Goal: Contribute content: Contribute content

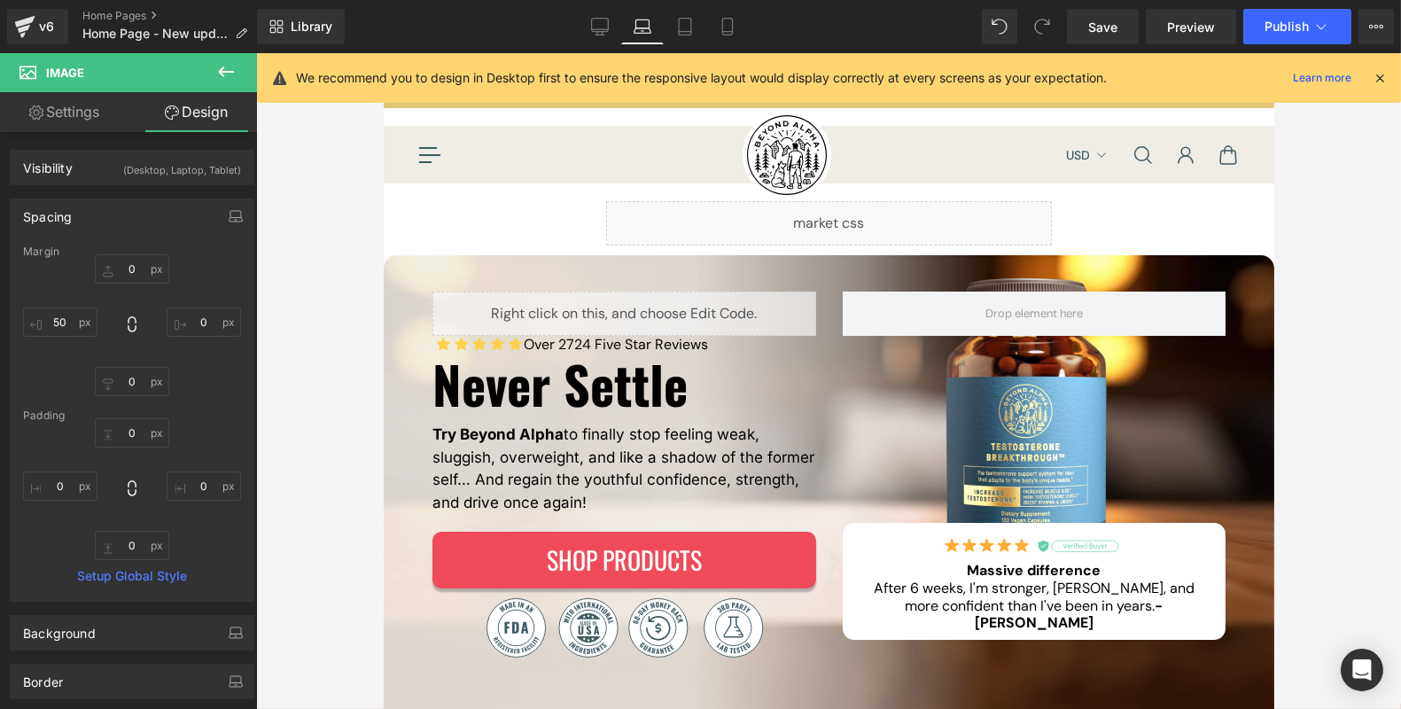
scroll to position [640, 0]
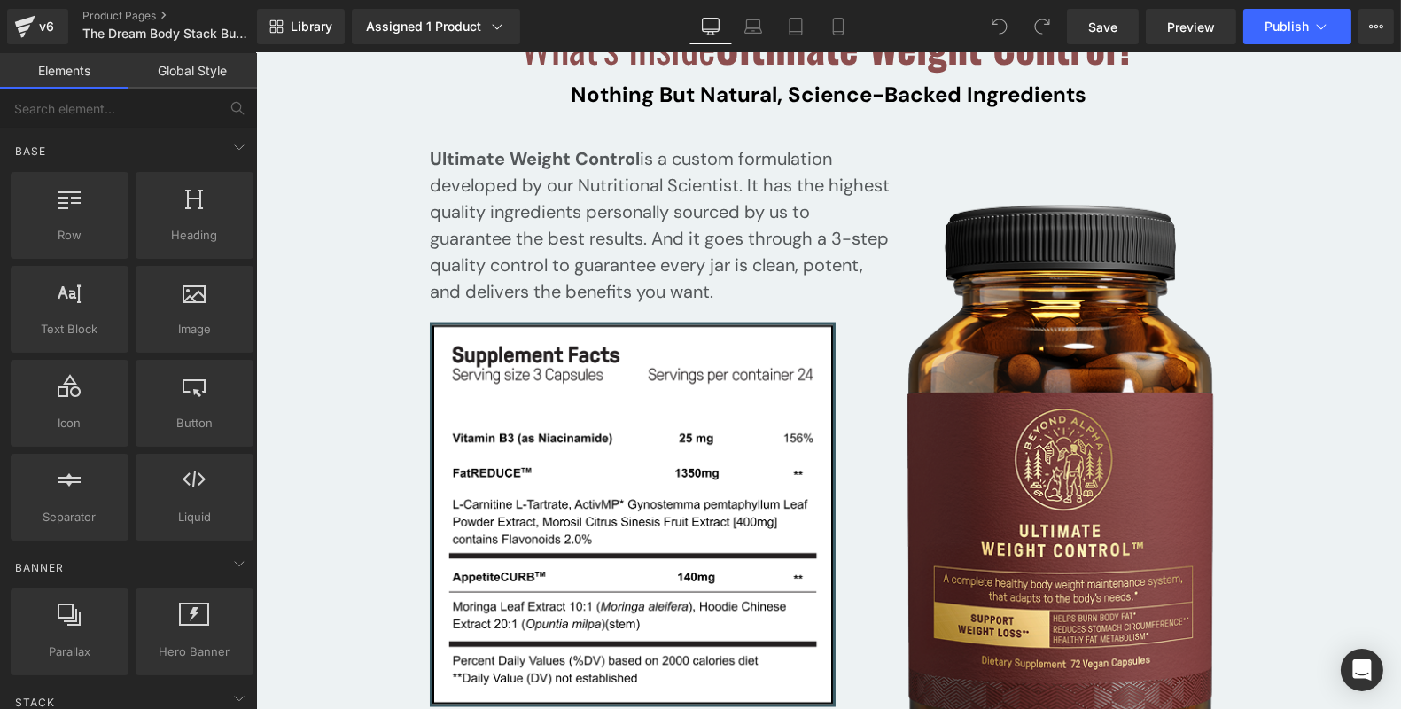
scroll to position [17928, 0]
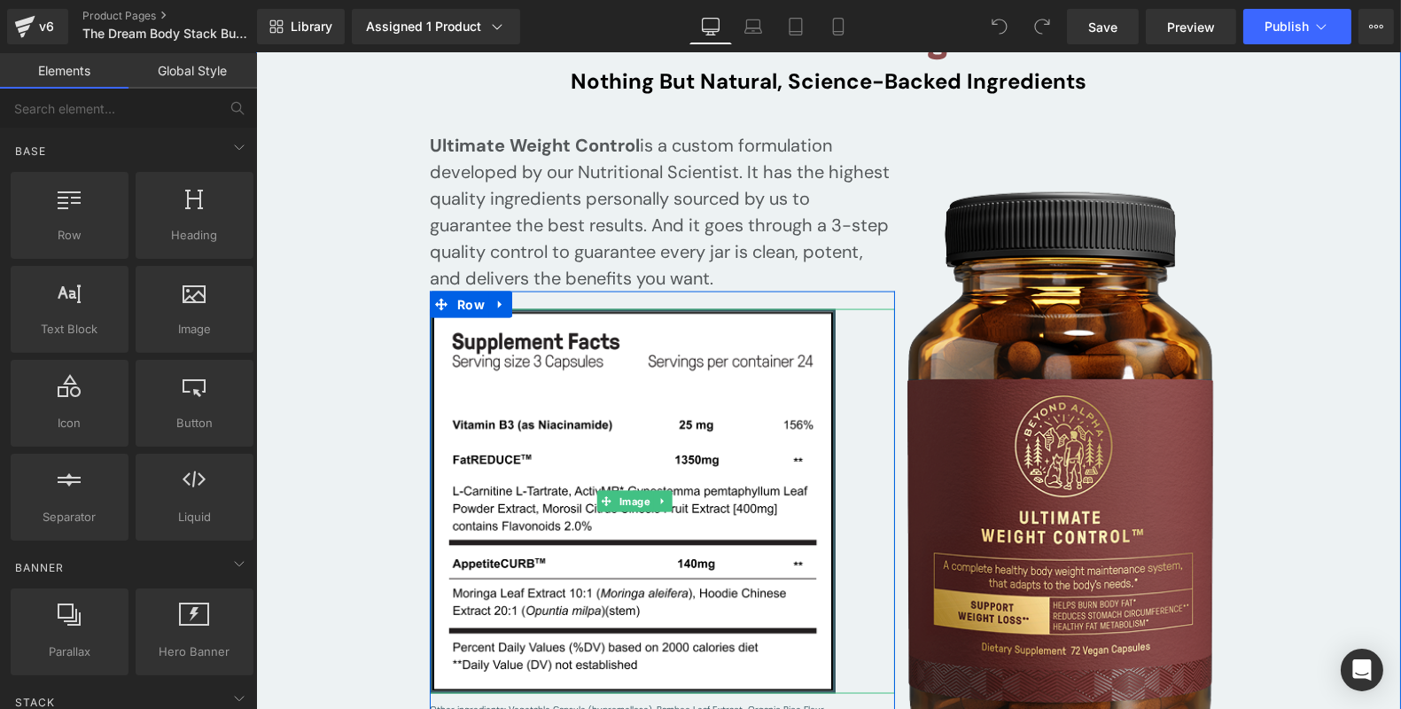
click at [852, 318] on div at bounding box center [661, 501] width 465 height 385
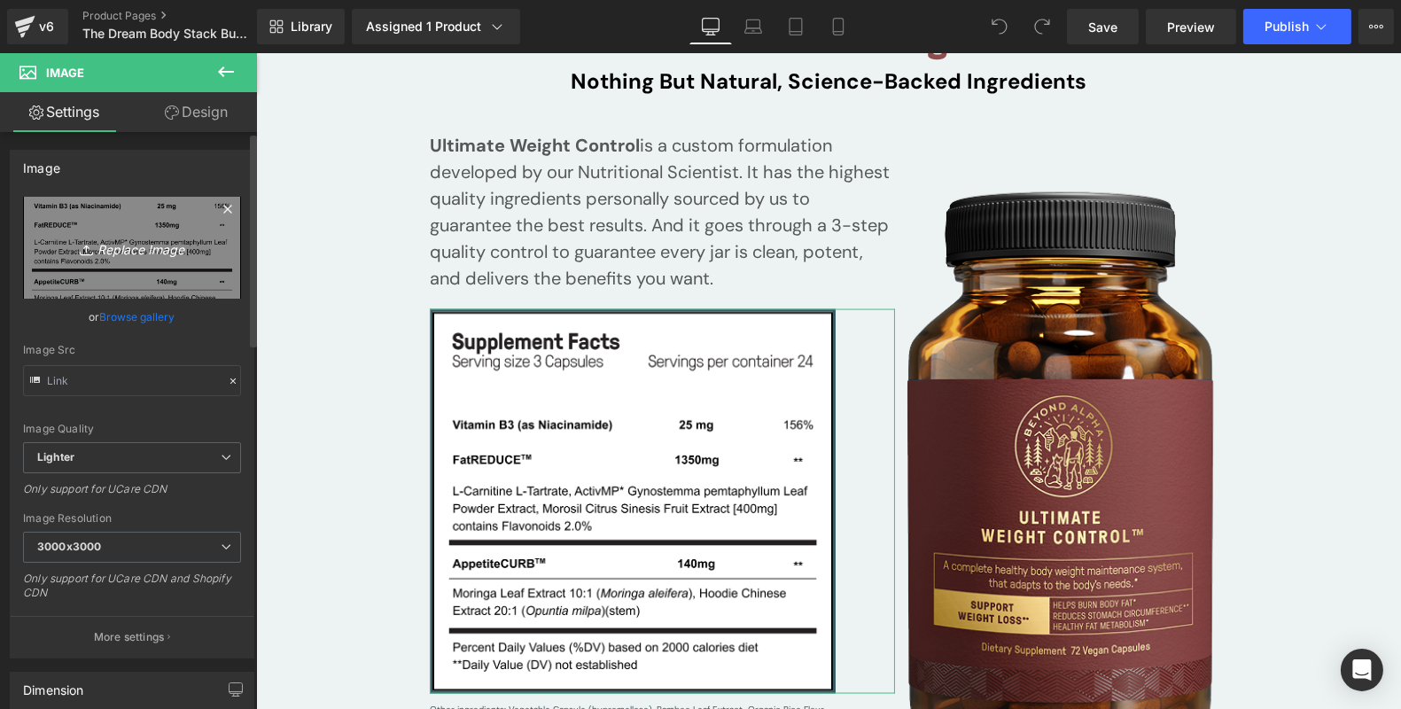
click at [145, 247] on icon "Replace Image" at bounding box center [132, 248] width 142 height 22
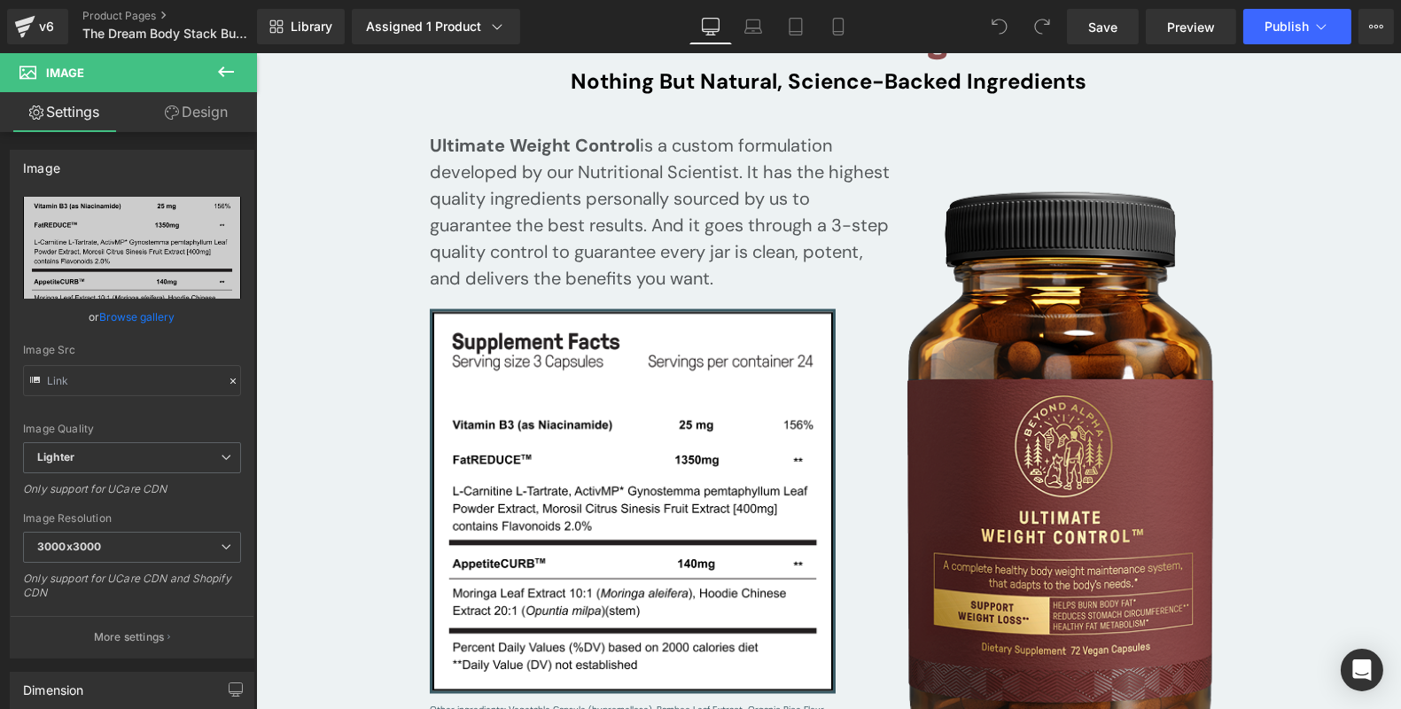
type input "C:\fakepath\Frame 1000003100 (2).jpg"
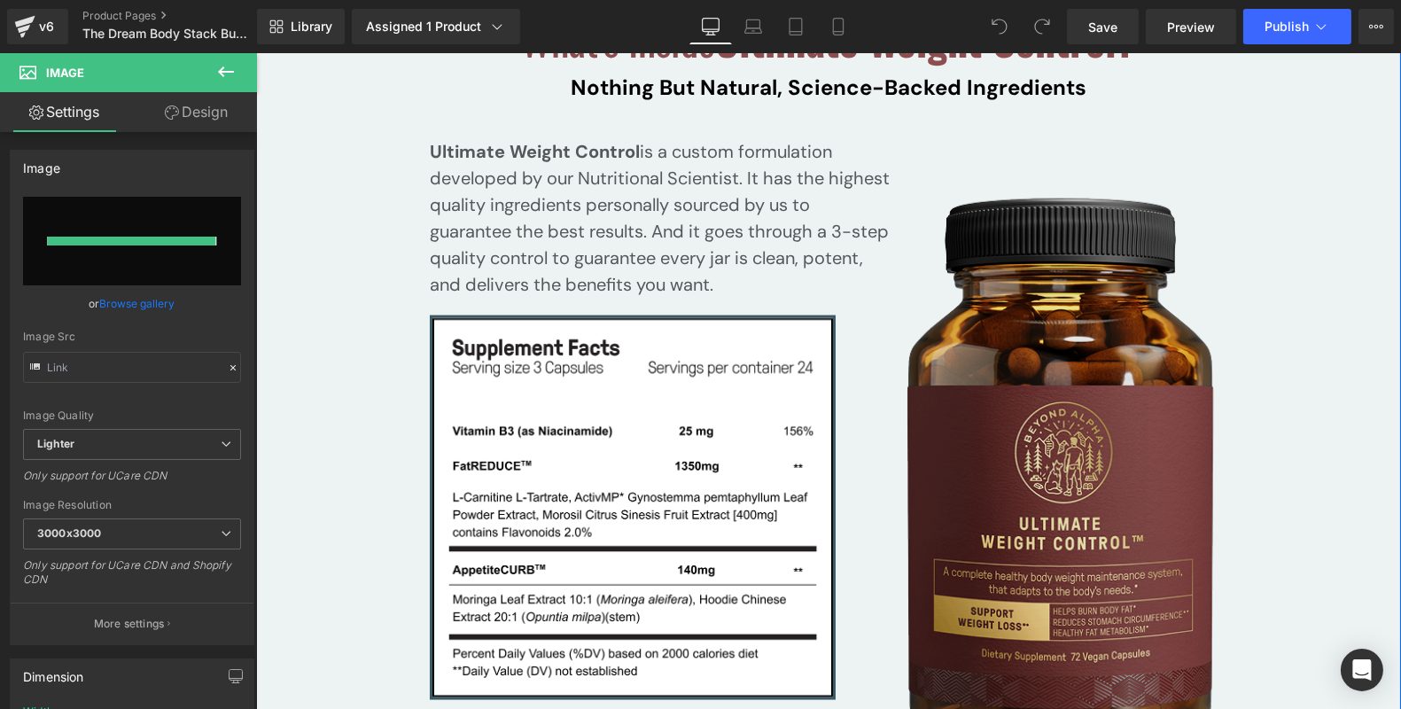
scroll to position [17923, 0]
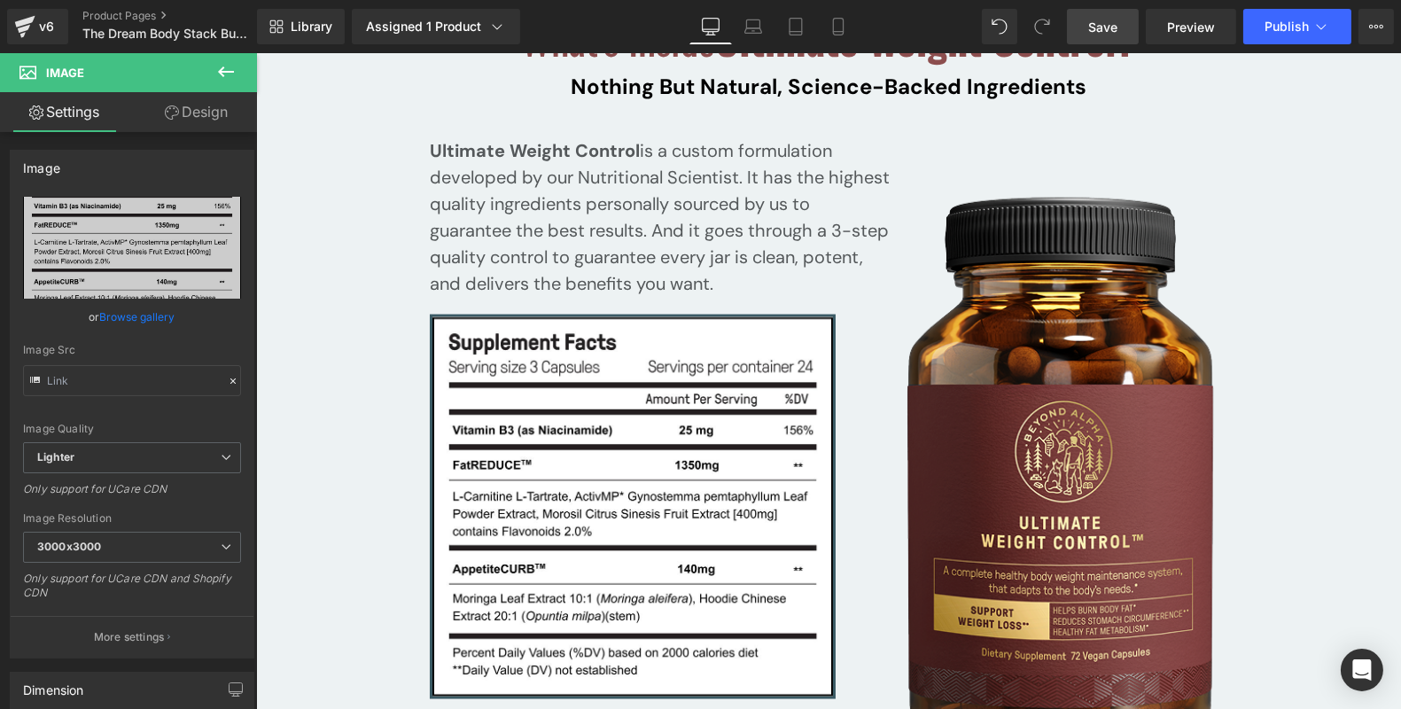
click at [1109, 36] on link "Save" at bounding box center [1103, 26] width 72 height 35
click at [1278, 27] on span "Publish" at bounding box center [1287, 26] width 44 height 14
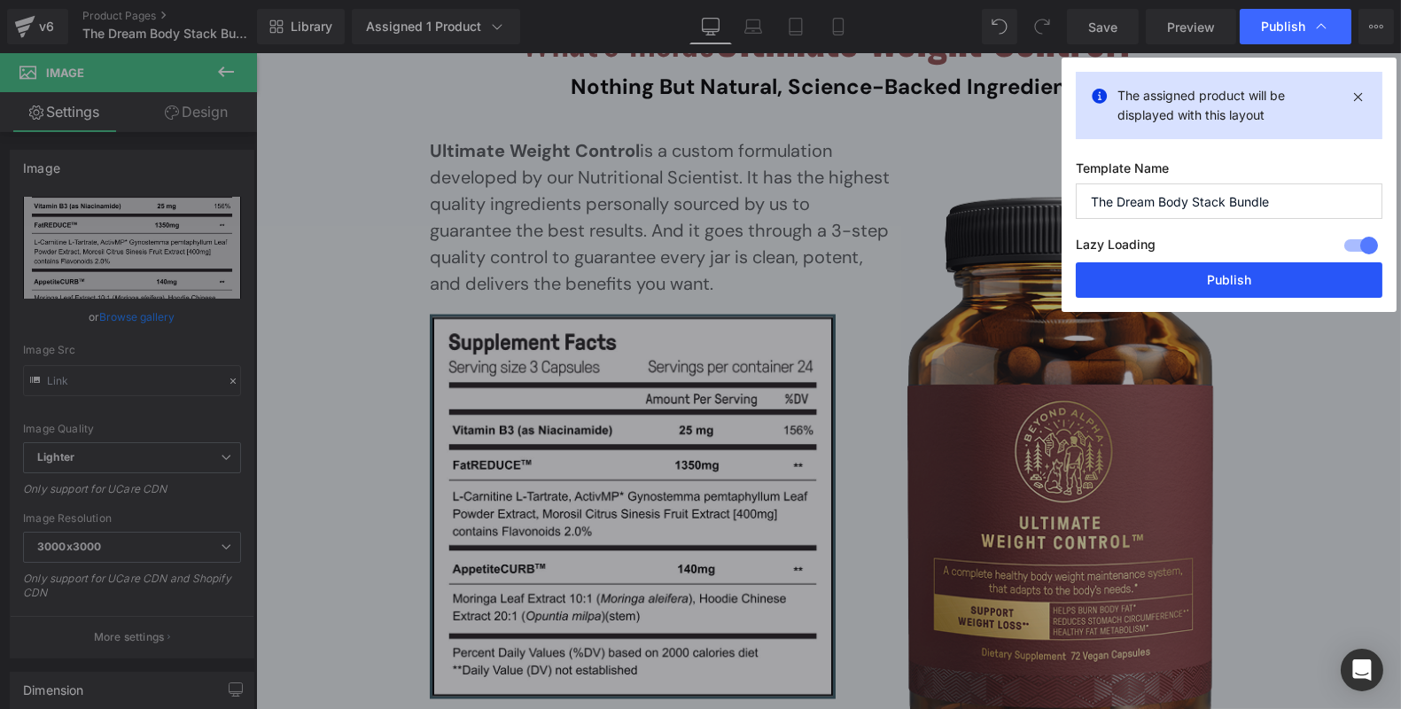
click at [1249, 278] on button "Publish" at bounding box center [1229, 279] width 307 height 35
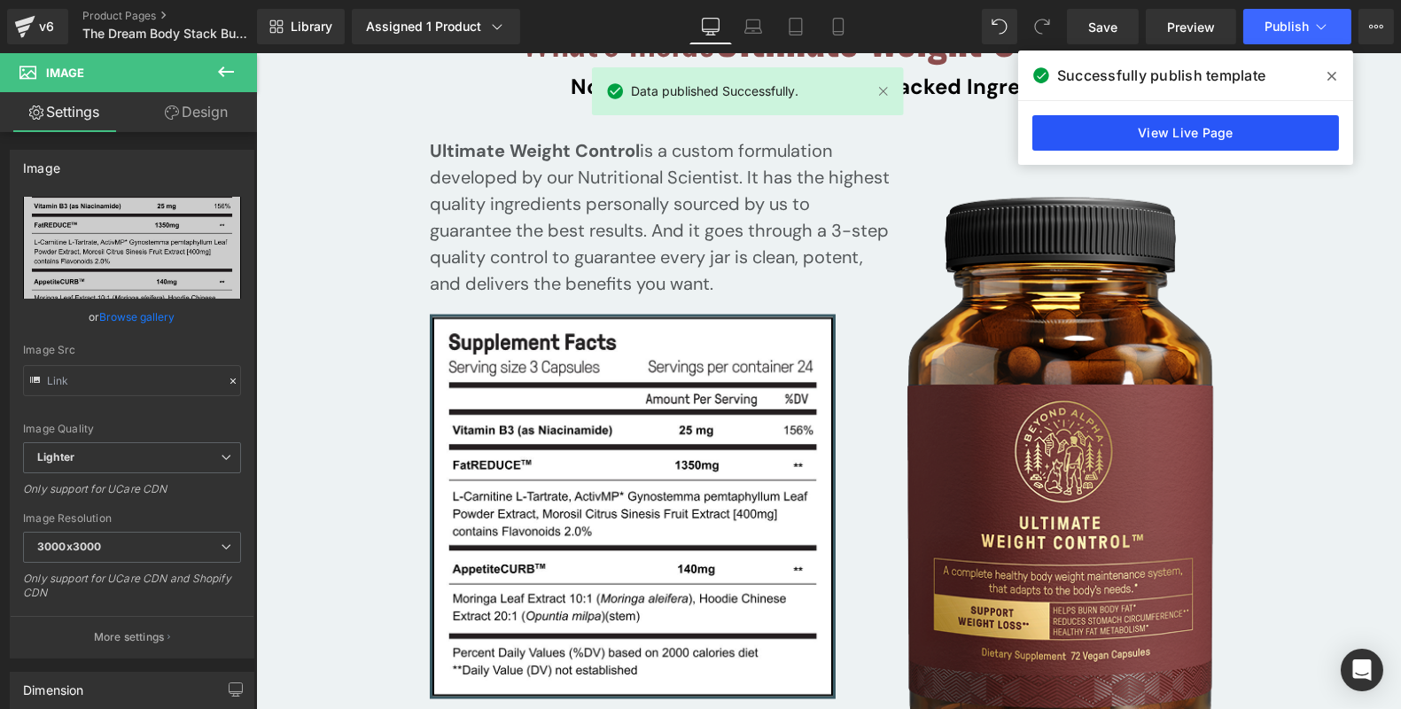
click at [1199, 136] on link "View Live Page" at bounding box center [1185, 132] width 307 height 35
